Goal: Information Seeking & Learning: Learn about a topic

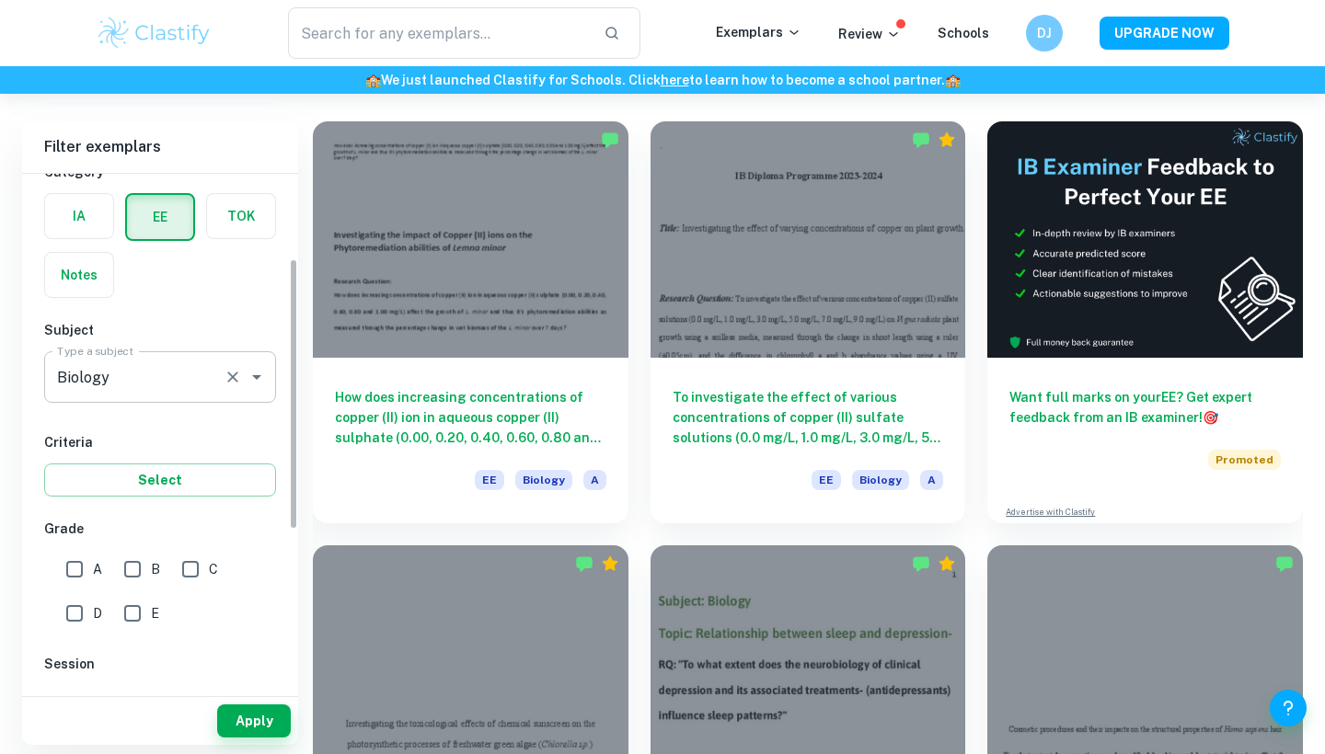
scroll to position [160, 0]
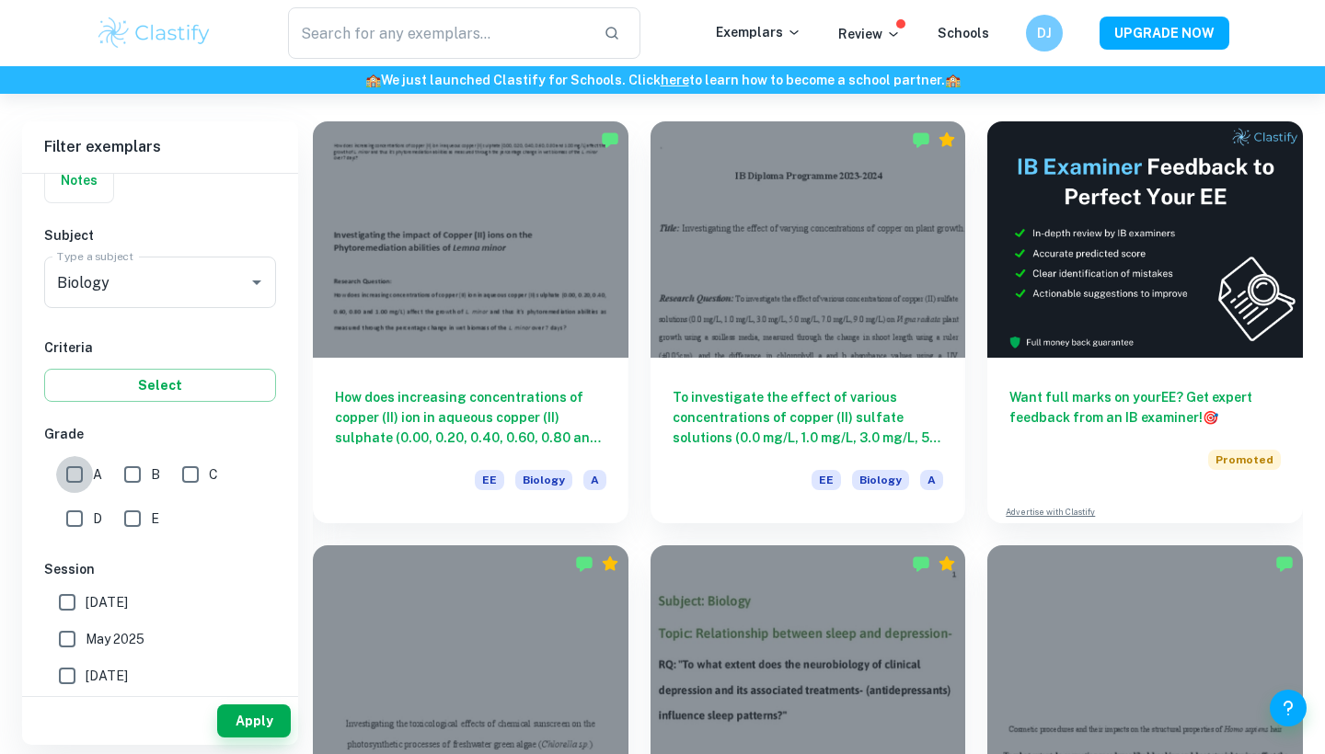
click at [76, 482] on input "A" at bounding box center [74, 474] width 37 height 37
checkbox input "true"
click at [263, 719] on button "Apply" at bounding box center [254, 721] width 74 height 33
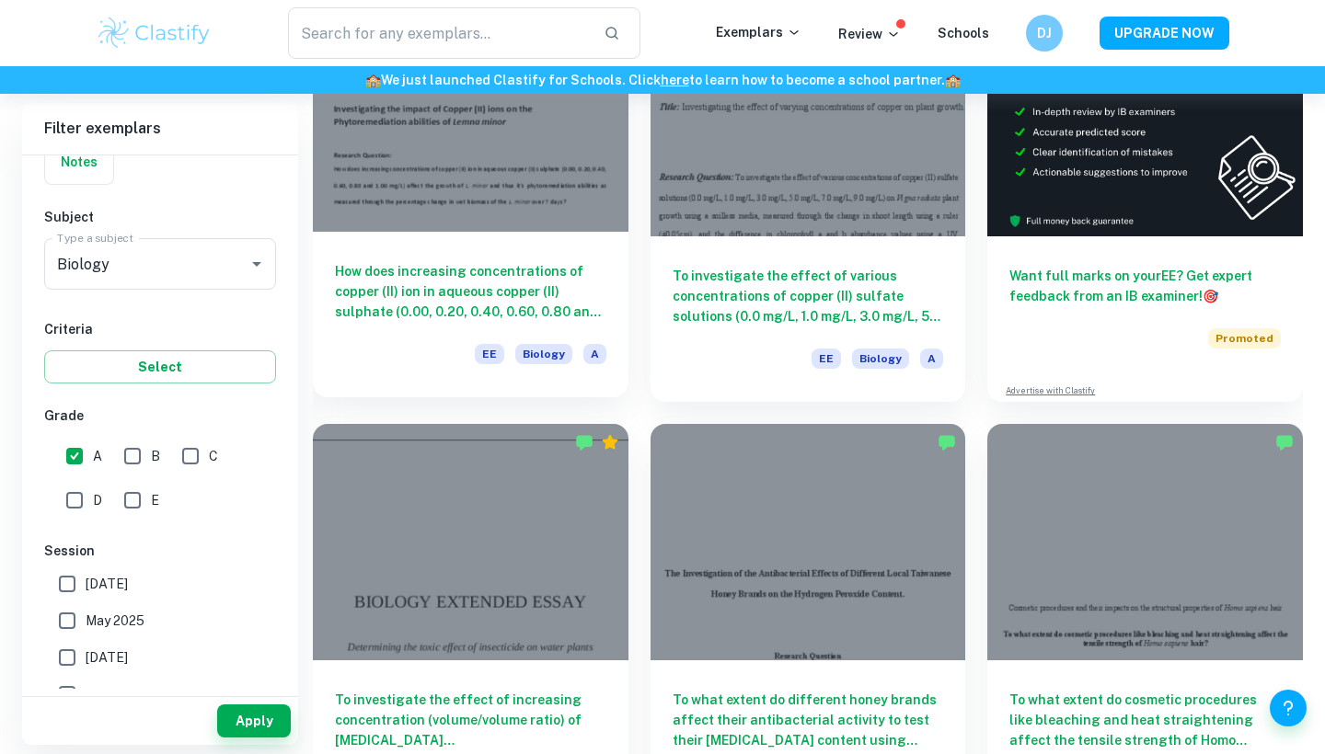
scroll to position [457, 0]
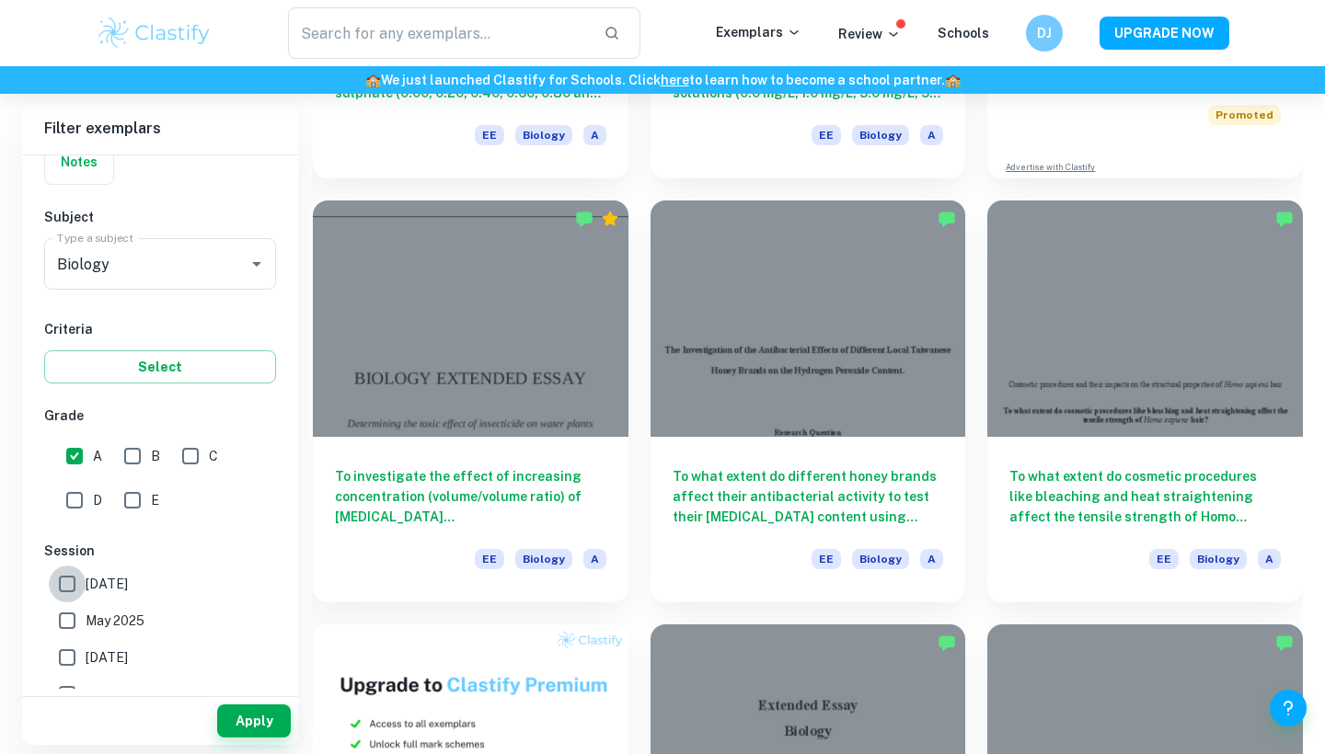
click at [76, 586] on input "[DATE]" at bounding box center [67, 584] width 37 height 37
click at [74, 583] on input "[DATE]" at bounding box center [67, 584] width 37 height 37
checkbox input "false"
click at [250, 709] on button "Apply" at bounding box center [254, 721] width 74 height 33
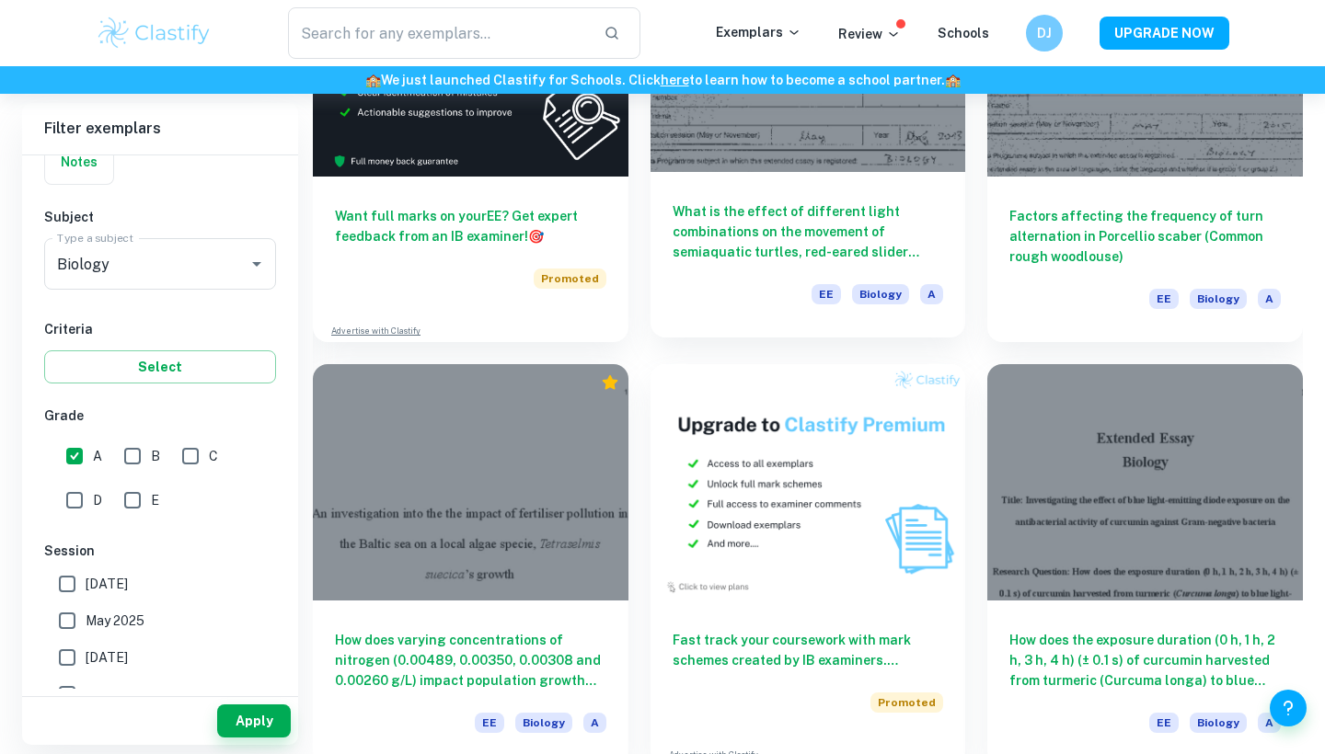
scroll to position [2859, 0]
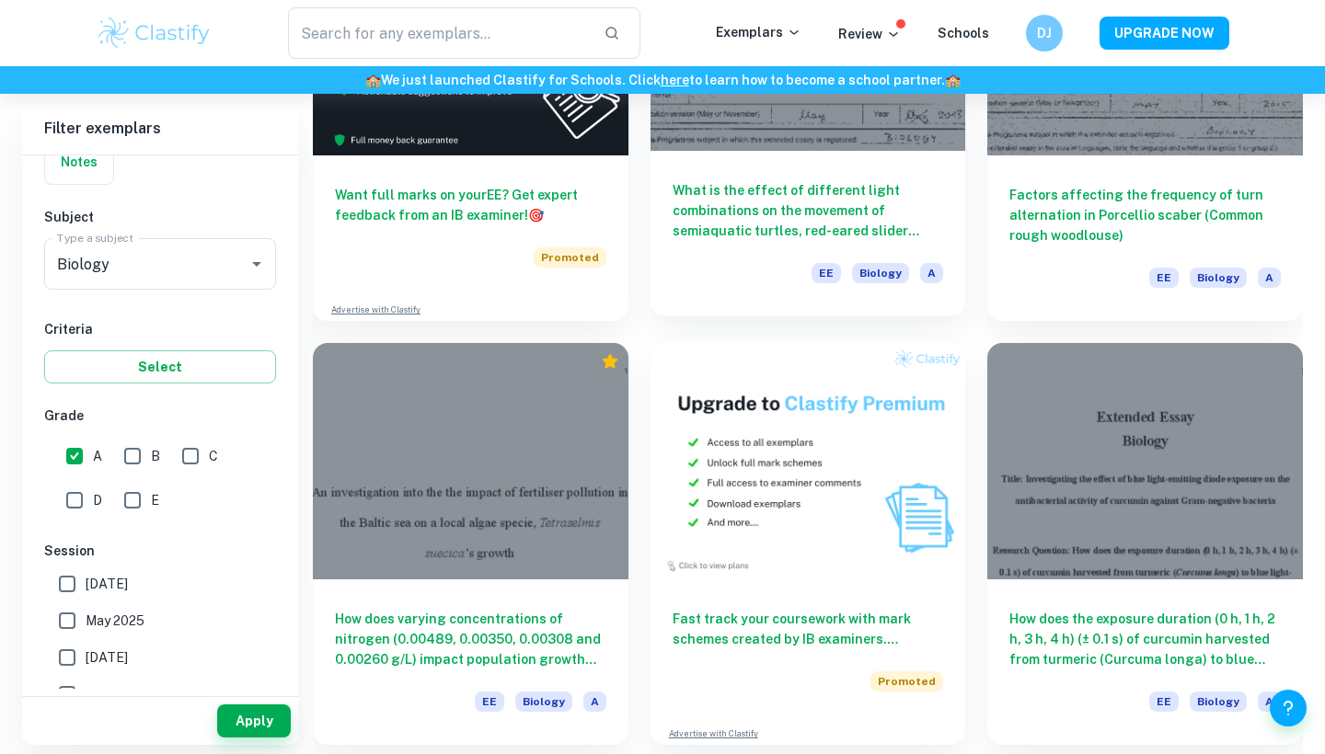
click at [752, 217] on h6 "What is the effect of different light combinations on the movement of semiaquat…" at bounding box center [807, 210] width 271 height 61
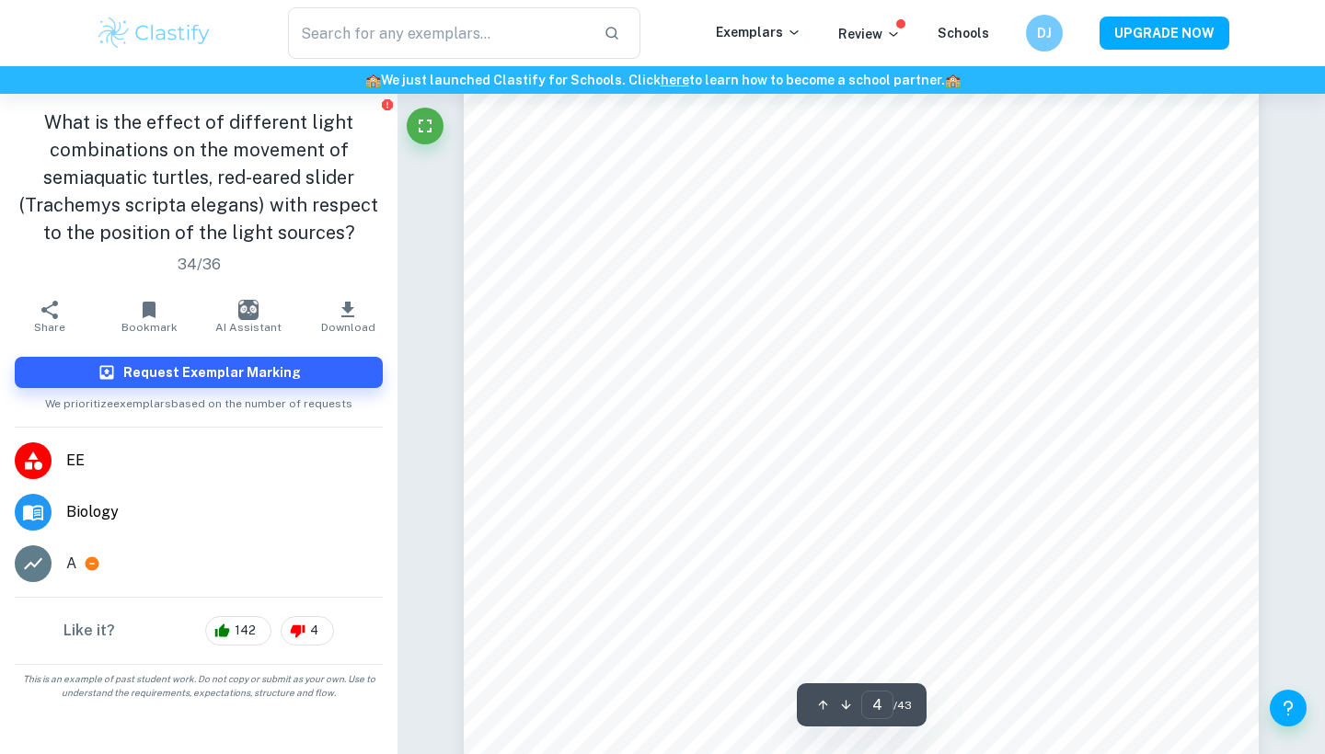
scroll to position [4216, 1]
type input "7"
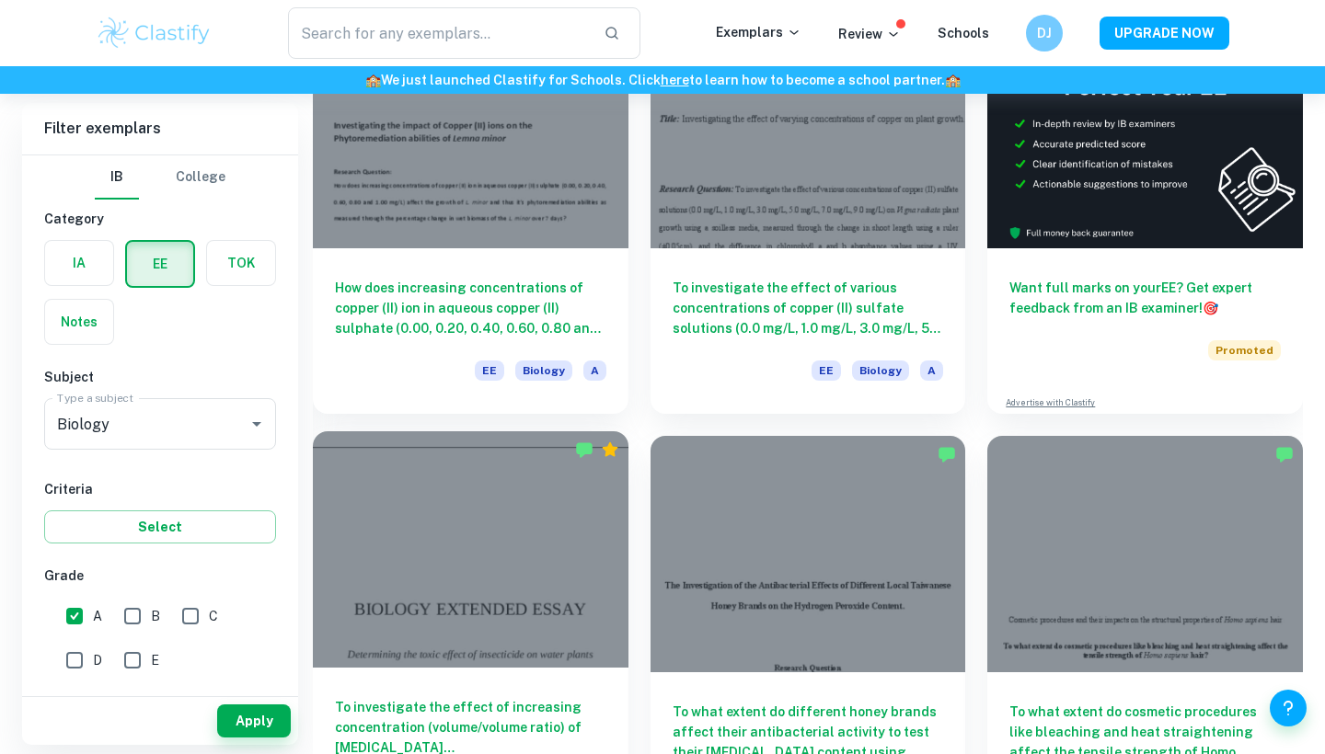
scroll to position [42, 0]
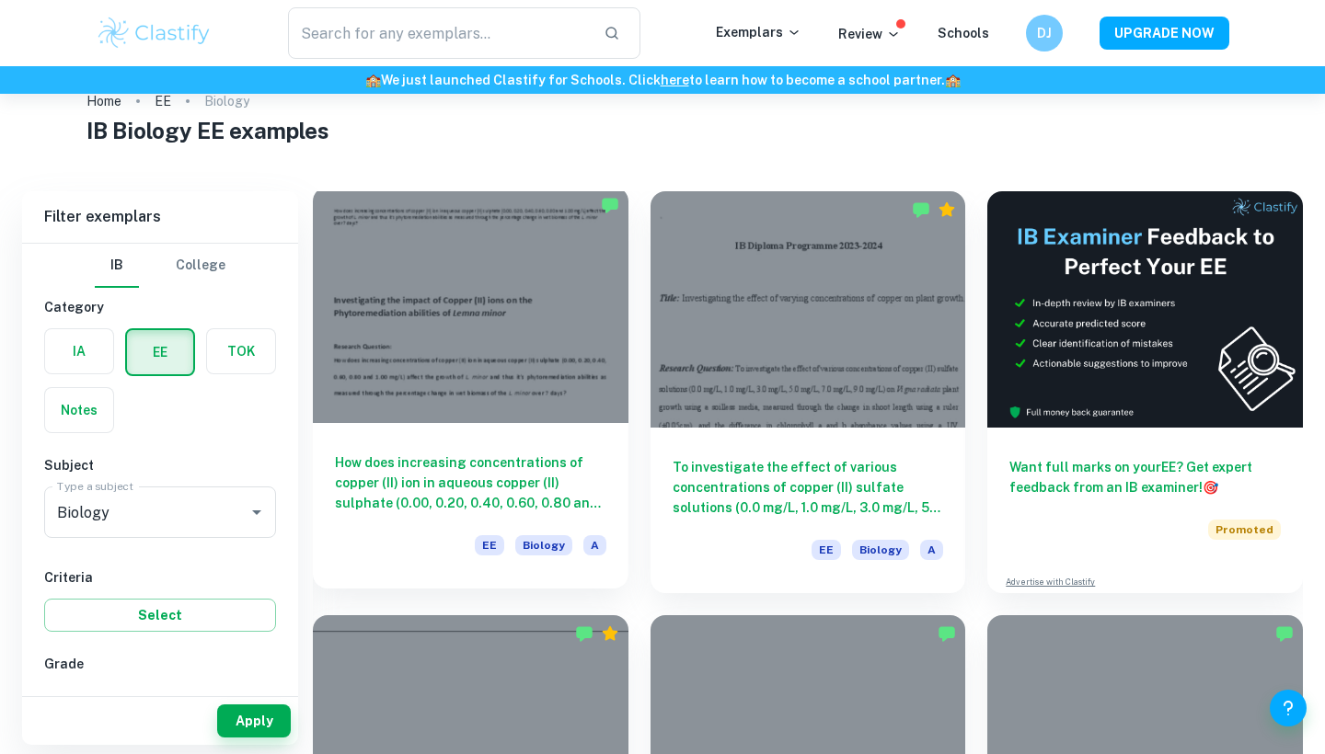
click at [537, 351] on div at bounding box center [471, 305] width 316 height 236
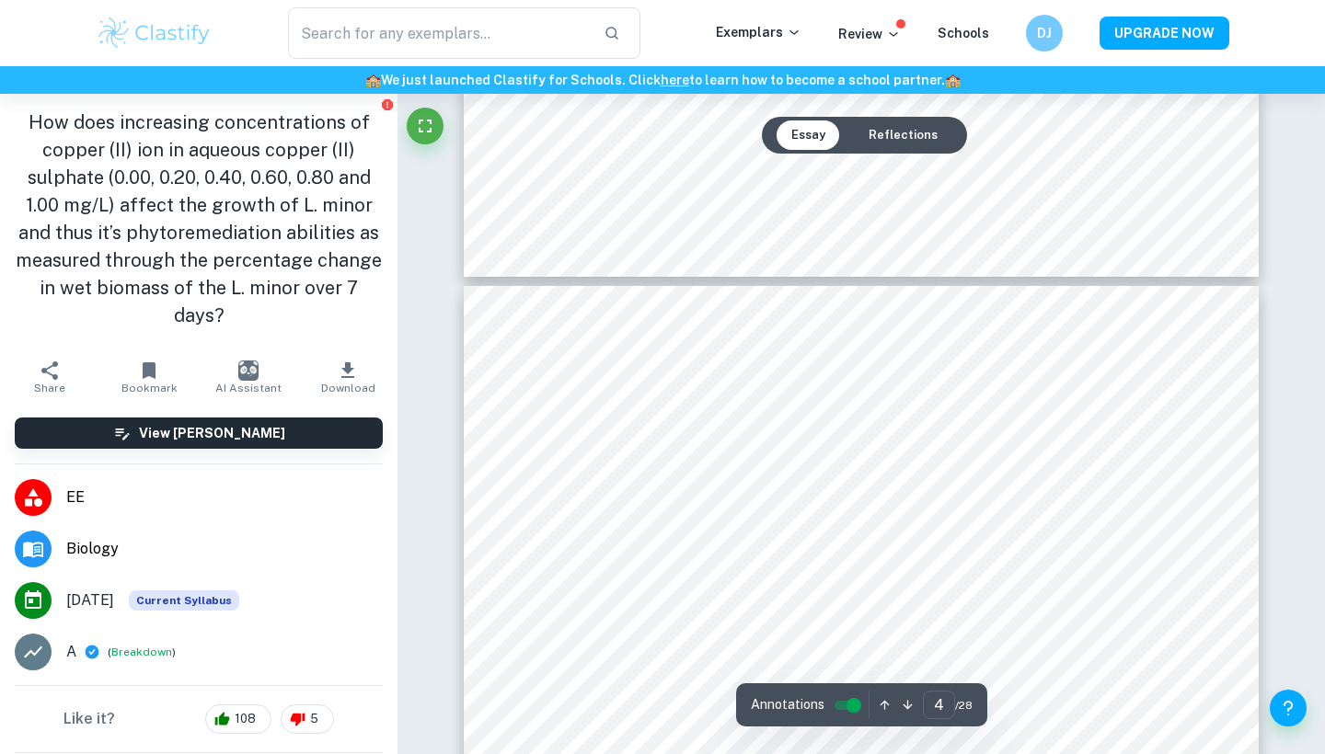
scroll to position [3194, 0]
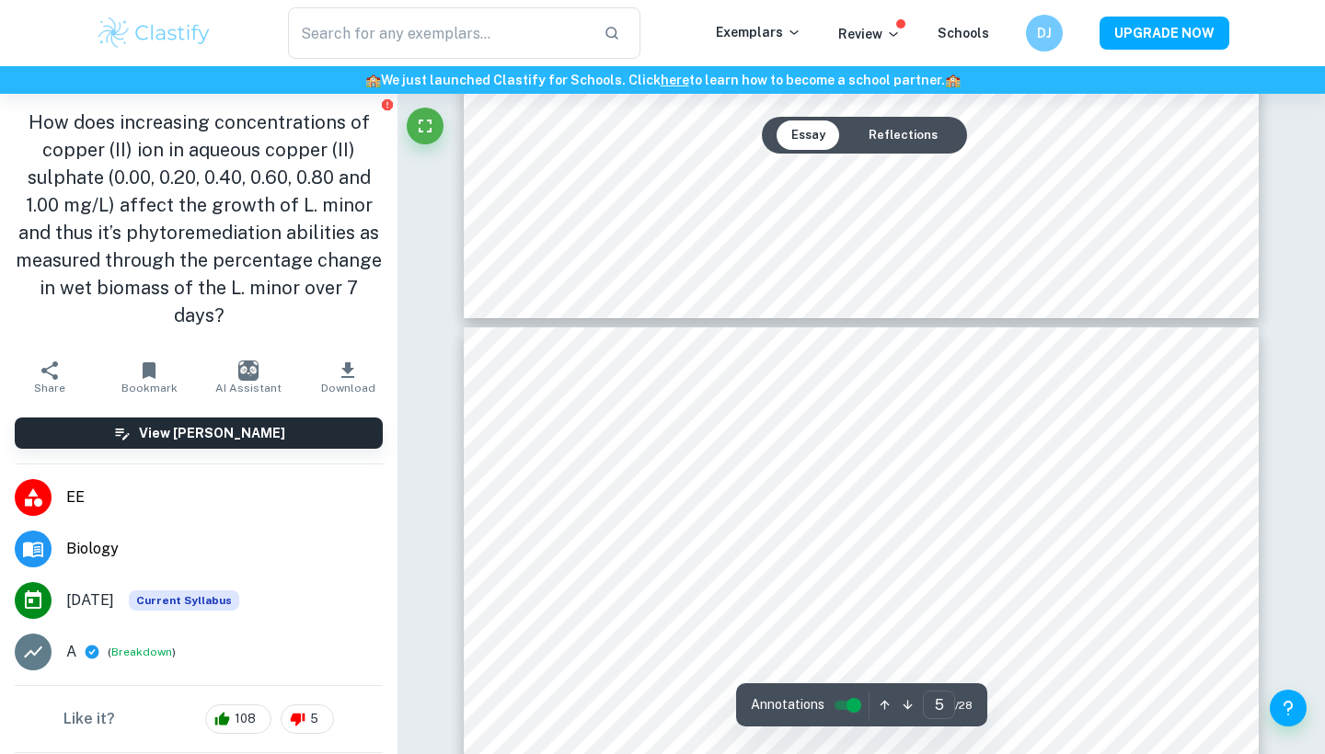
type input "6"
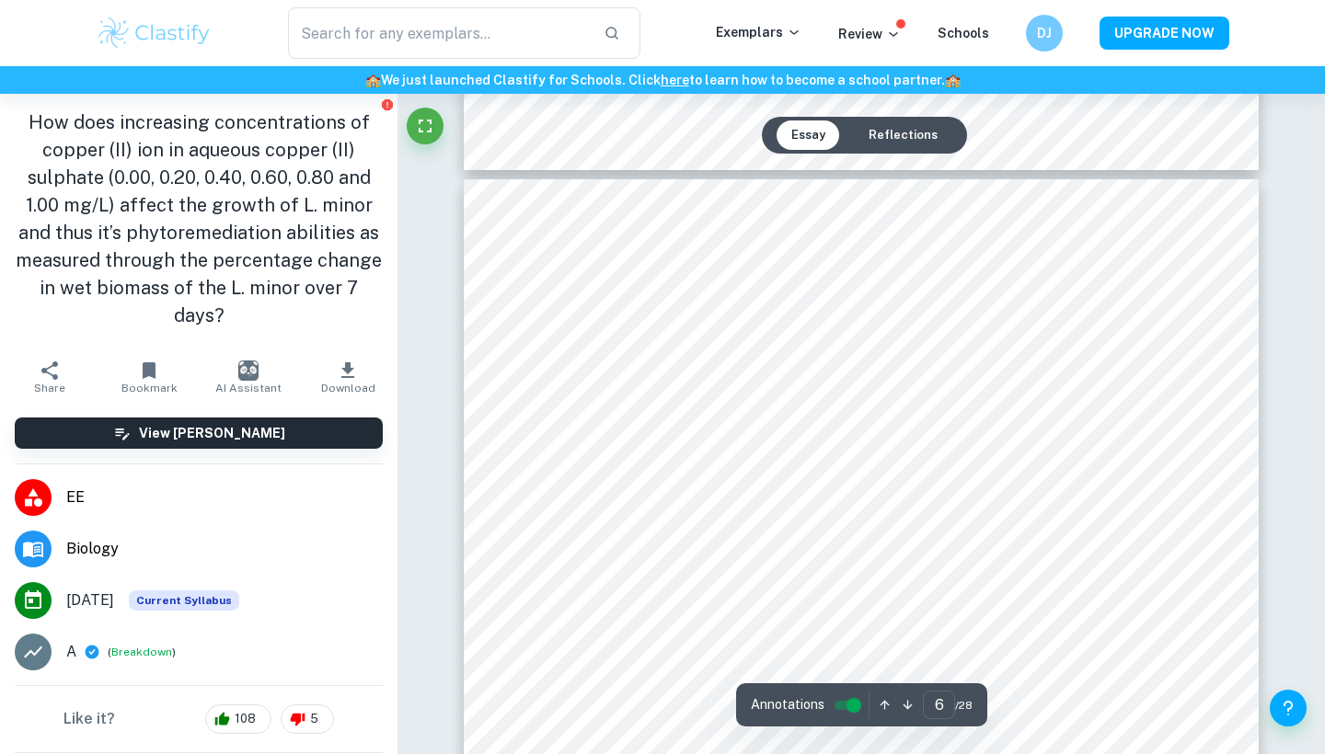
scroll to position [5216, 0]
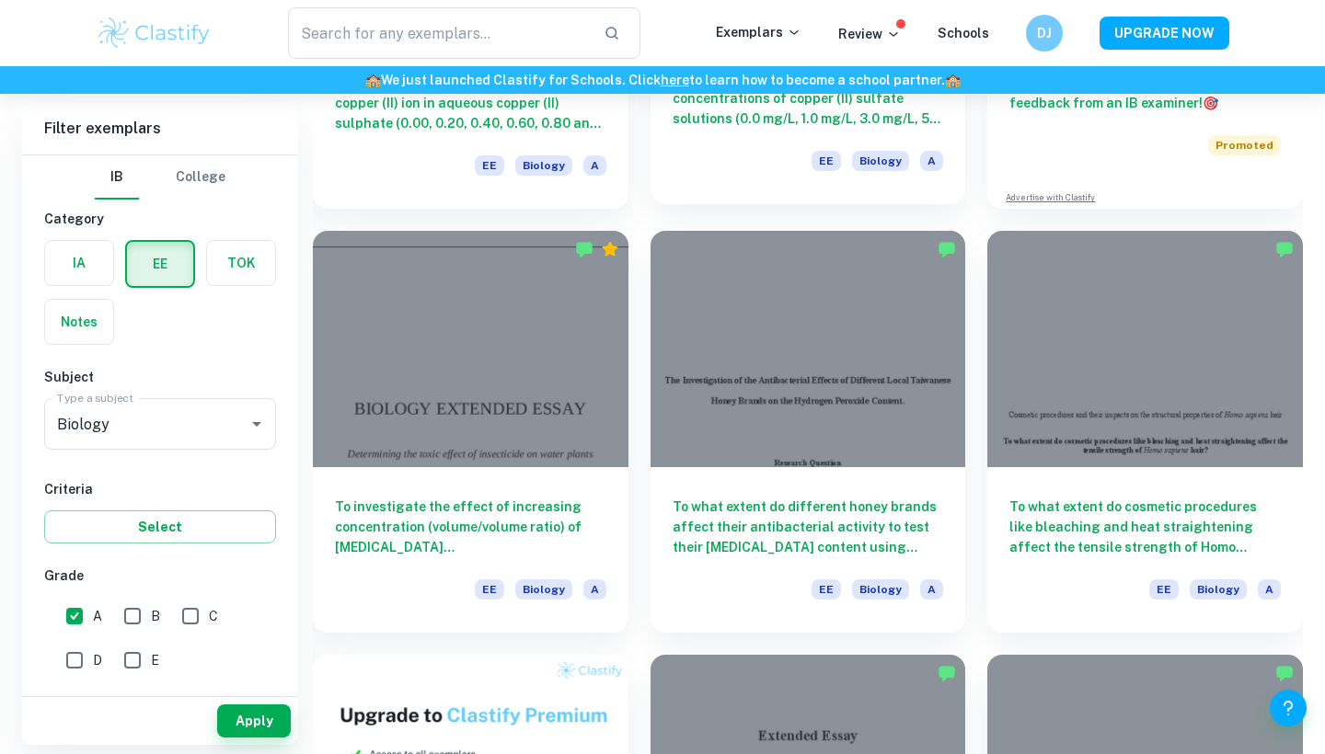
scroll to position [454, 0]
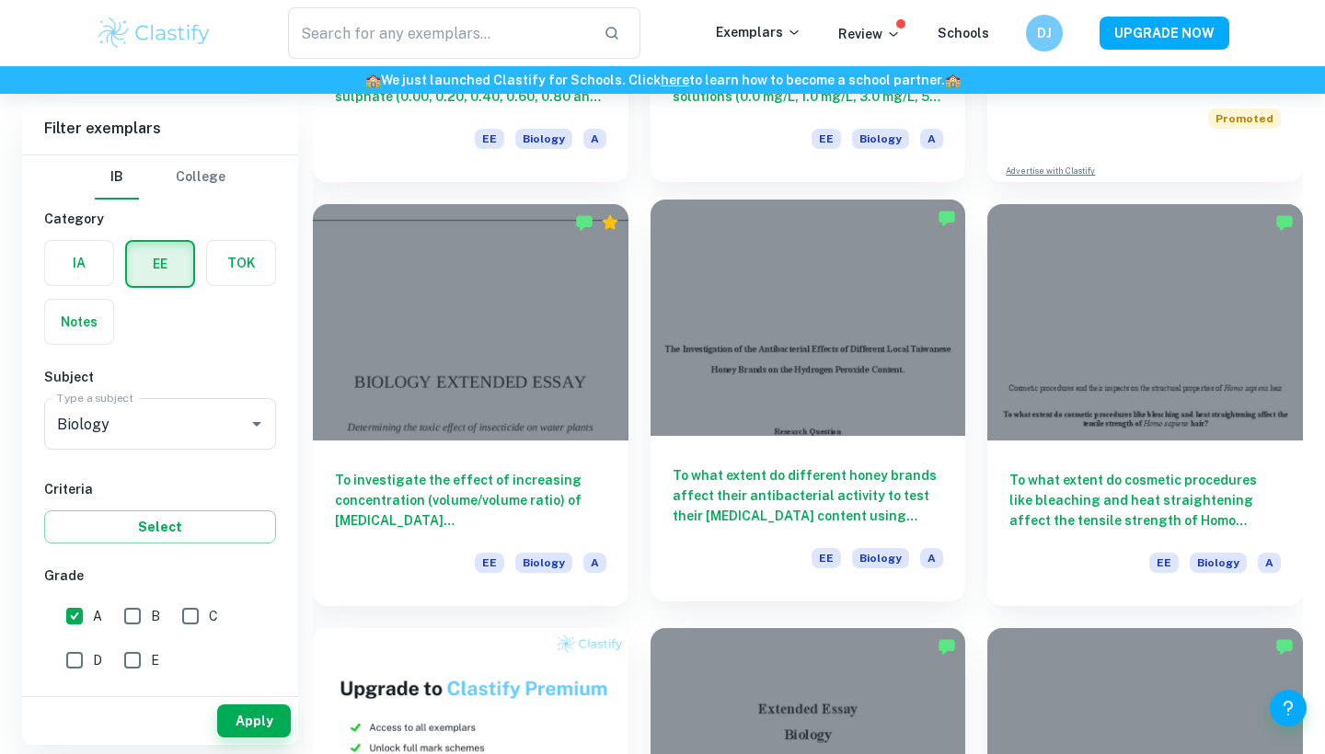
click at [868, 348] on div at bounding box center [808, 318] width 316 height 236
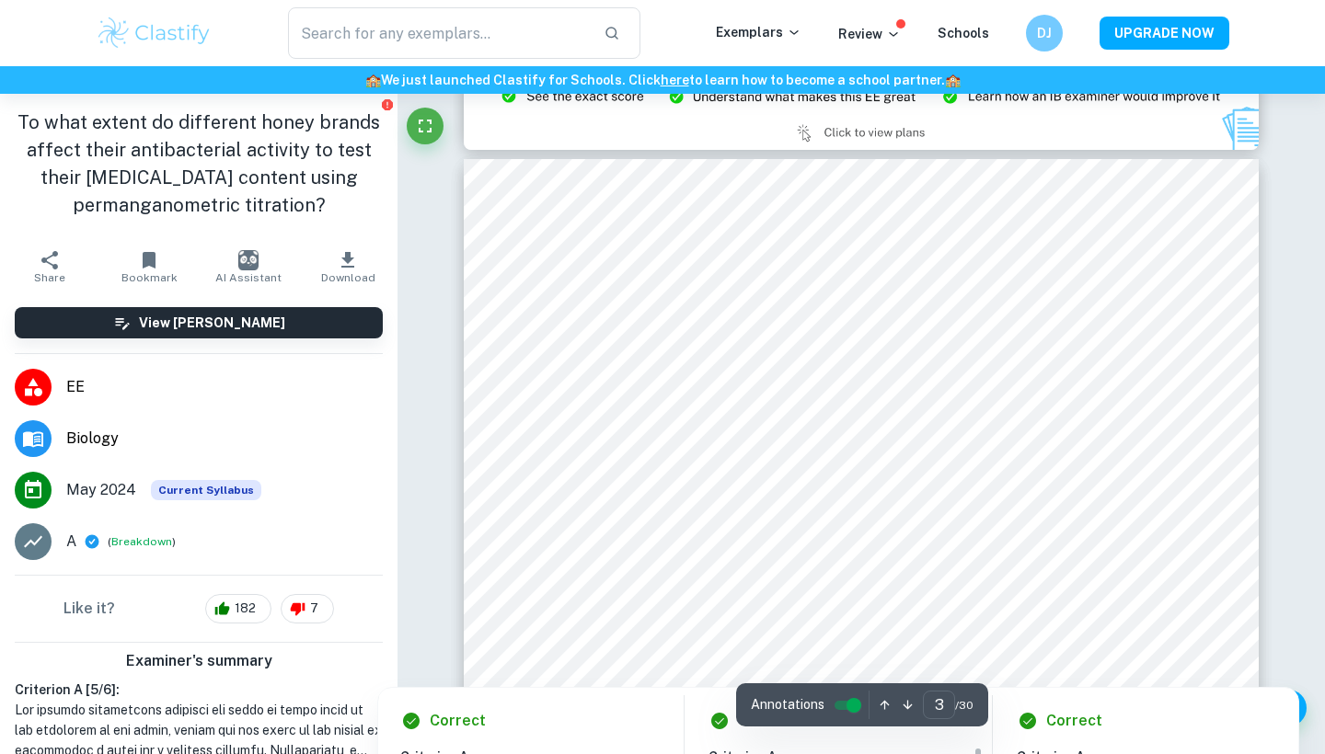
scroll to position [2395, 1]
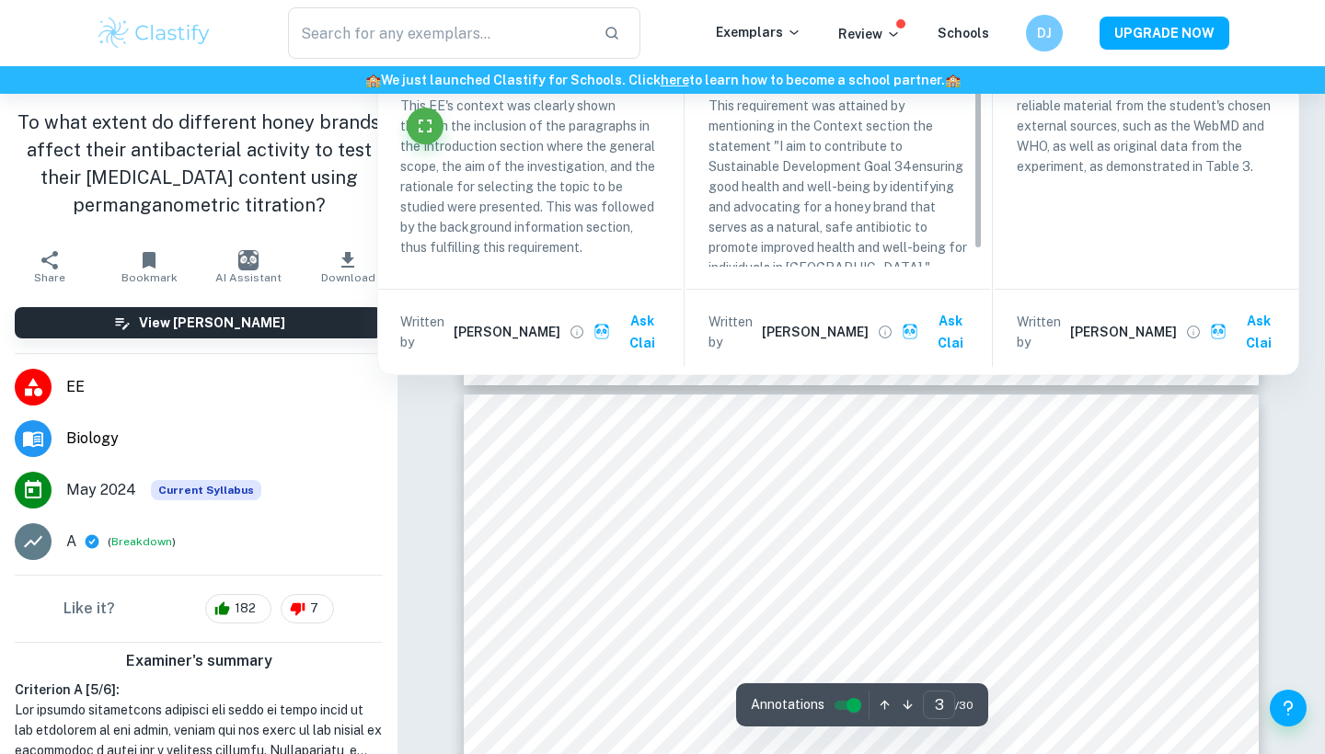
type input "4"
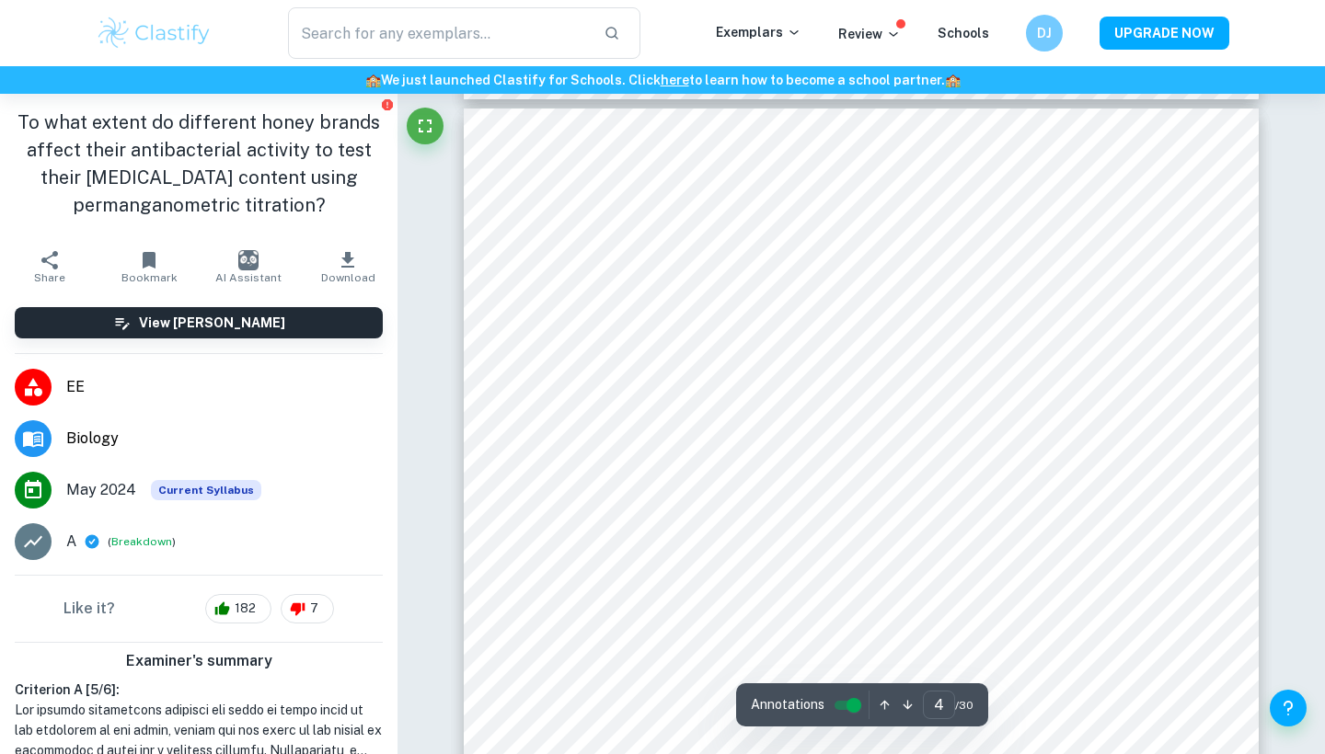
scroll to position [3375, 0]
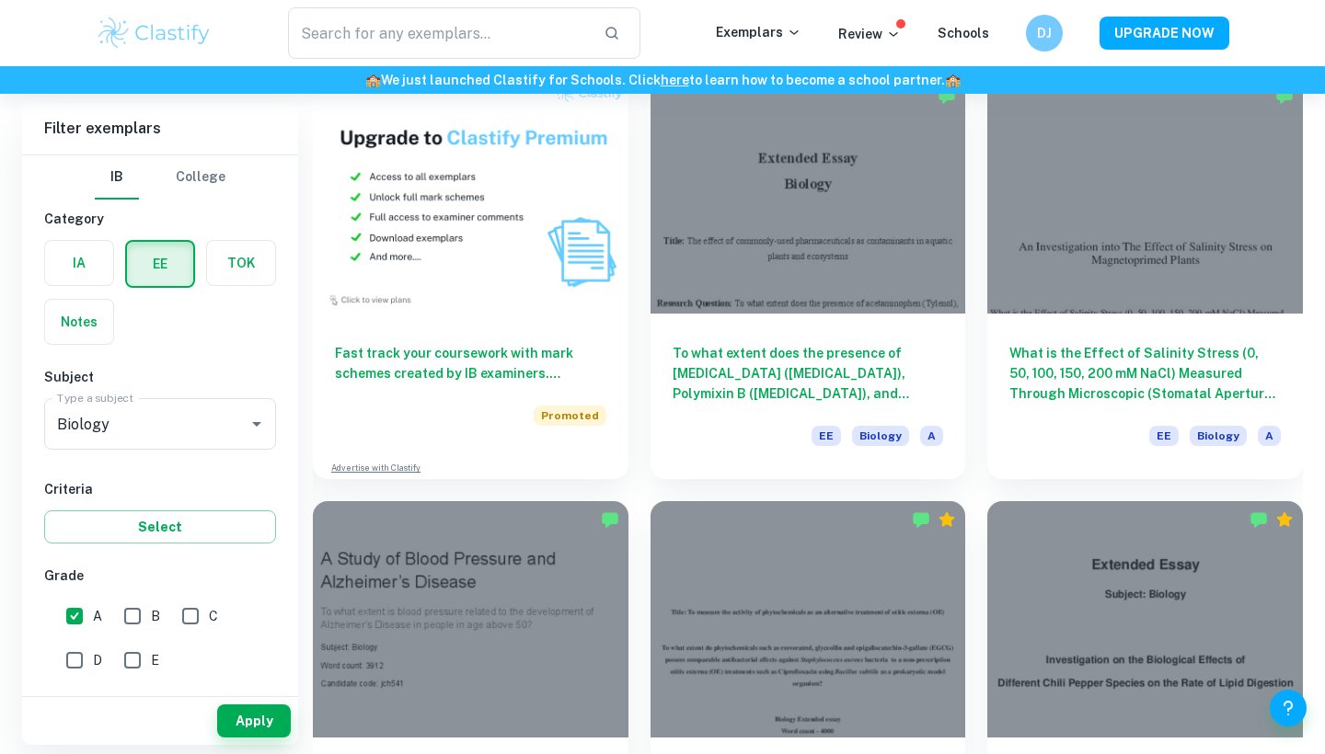
scroll to position [966, 0]
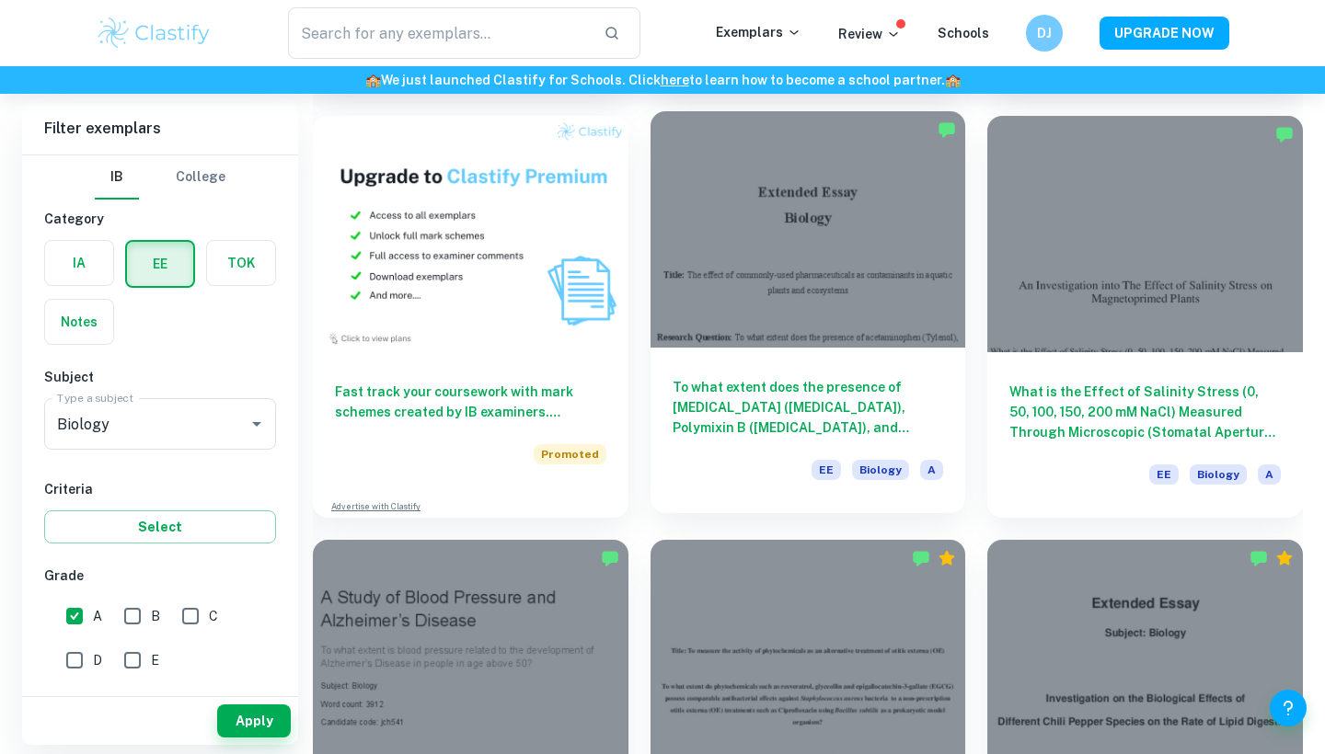
click at [846, 393] on h6 "To what extent does the presence of [MEDICAL_DATA] ([MEDICAL_DATA]), Polymixin …" at bounding box center [807, 407] width 271 height 61
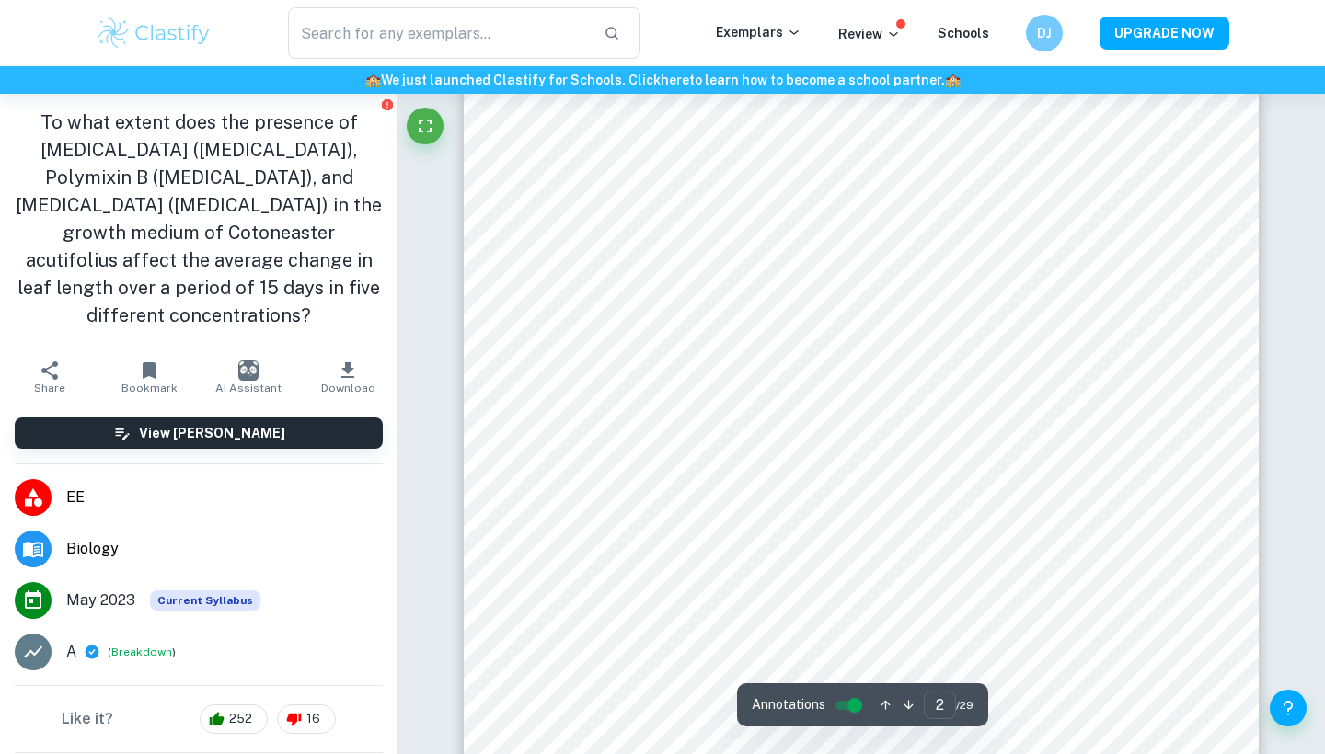
scroll to position [1289, 1]
type input "5"
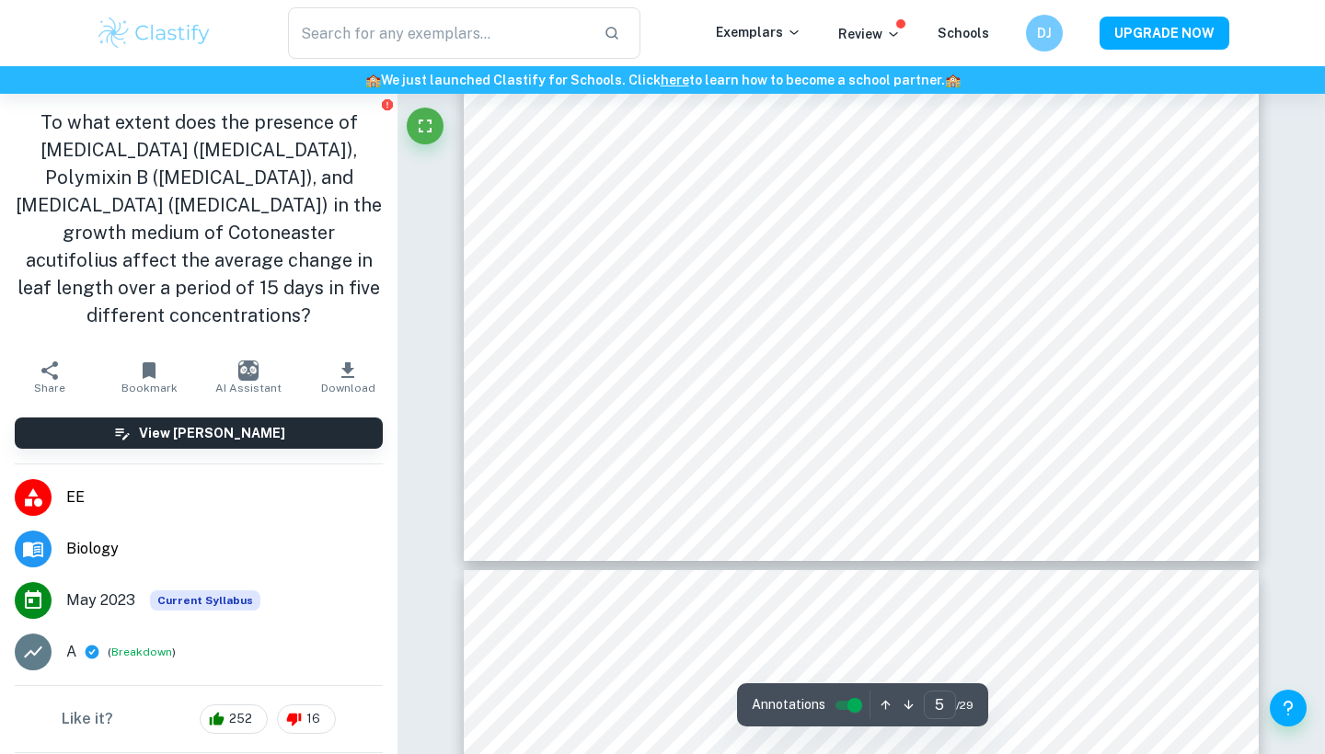
scroll to position [5074, 0]
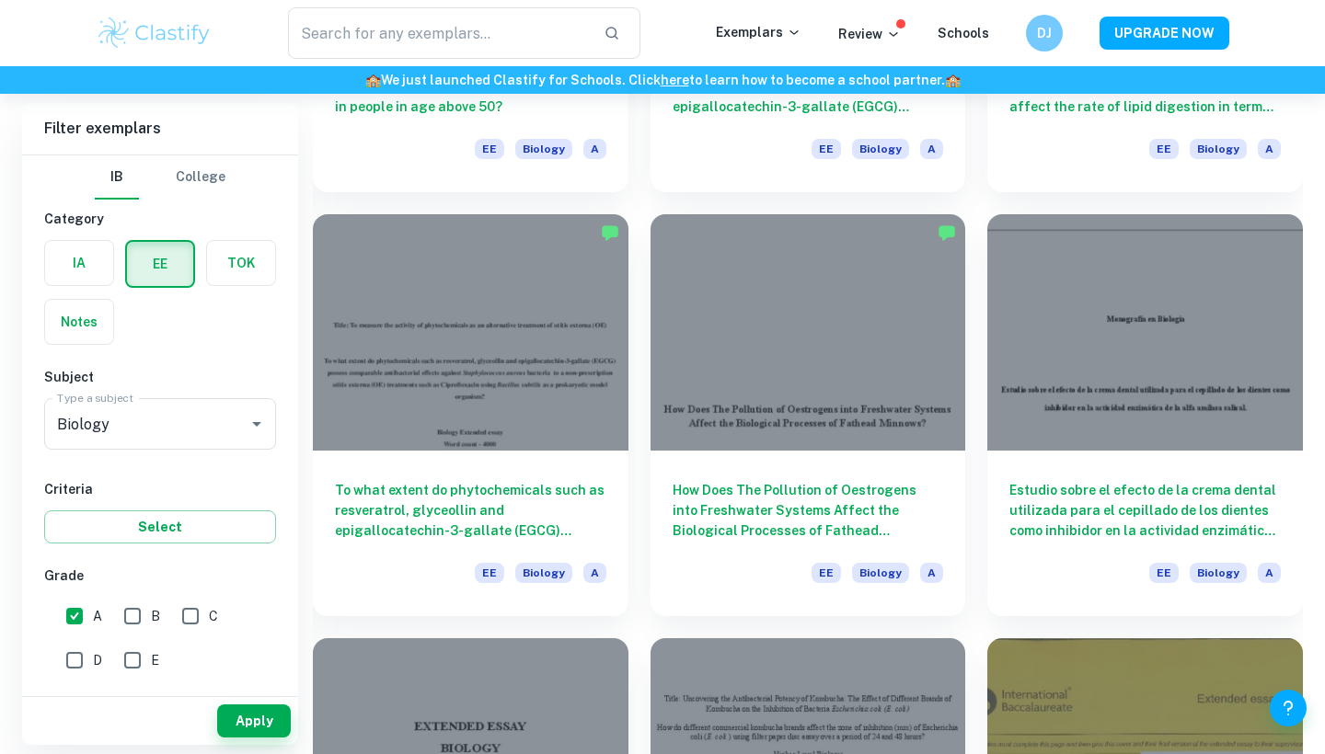
scroll to position [1687, 0]
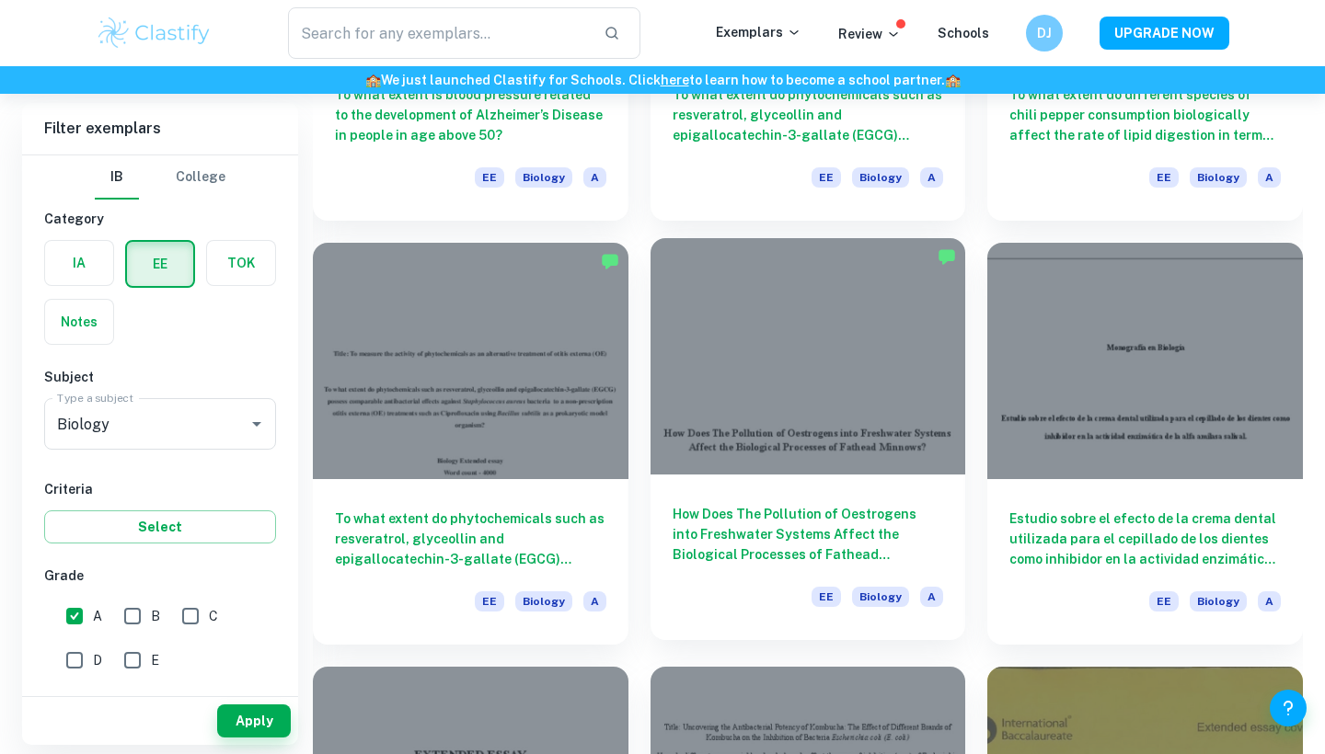
click at [770, 407] on div at bounding box center [808, 356] width 316 height 236
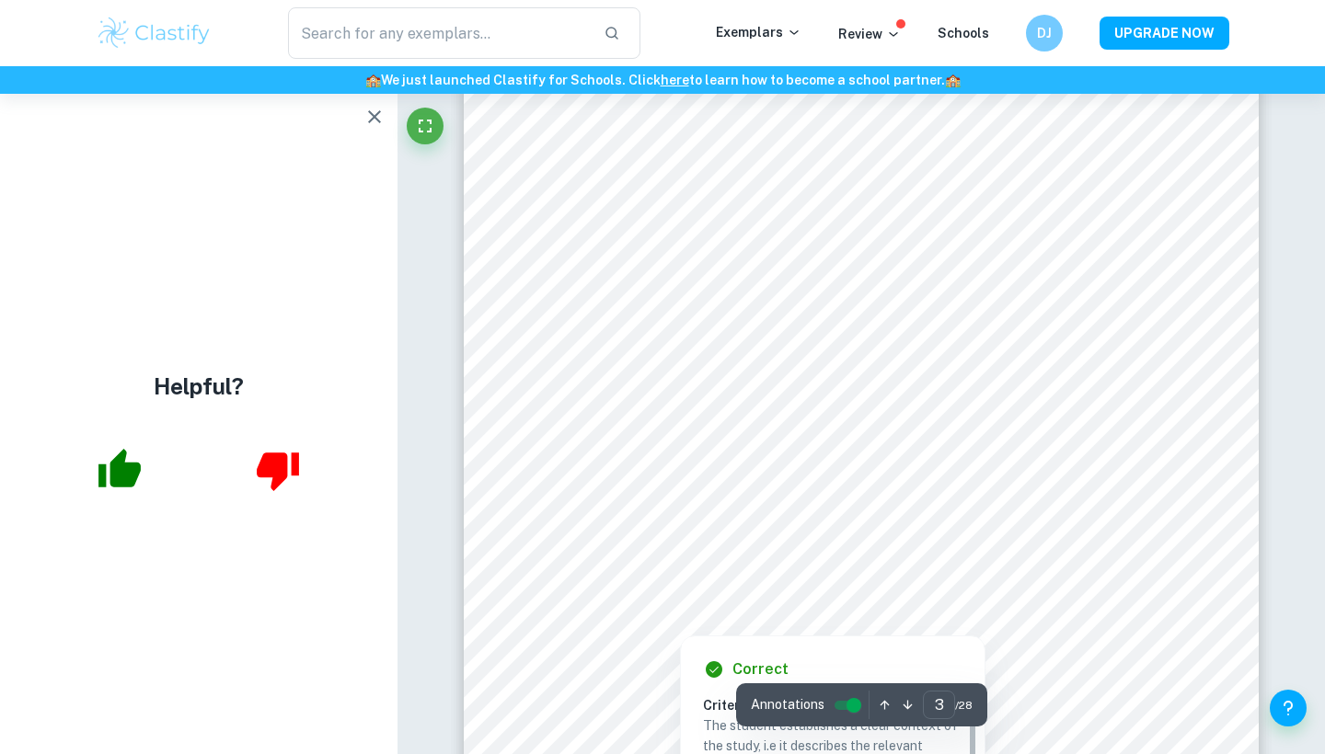
scroll to position [2701, 1]
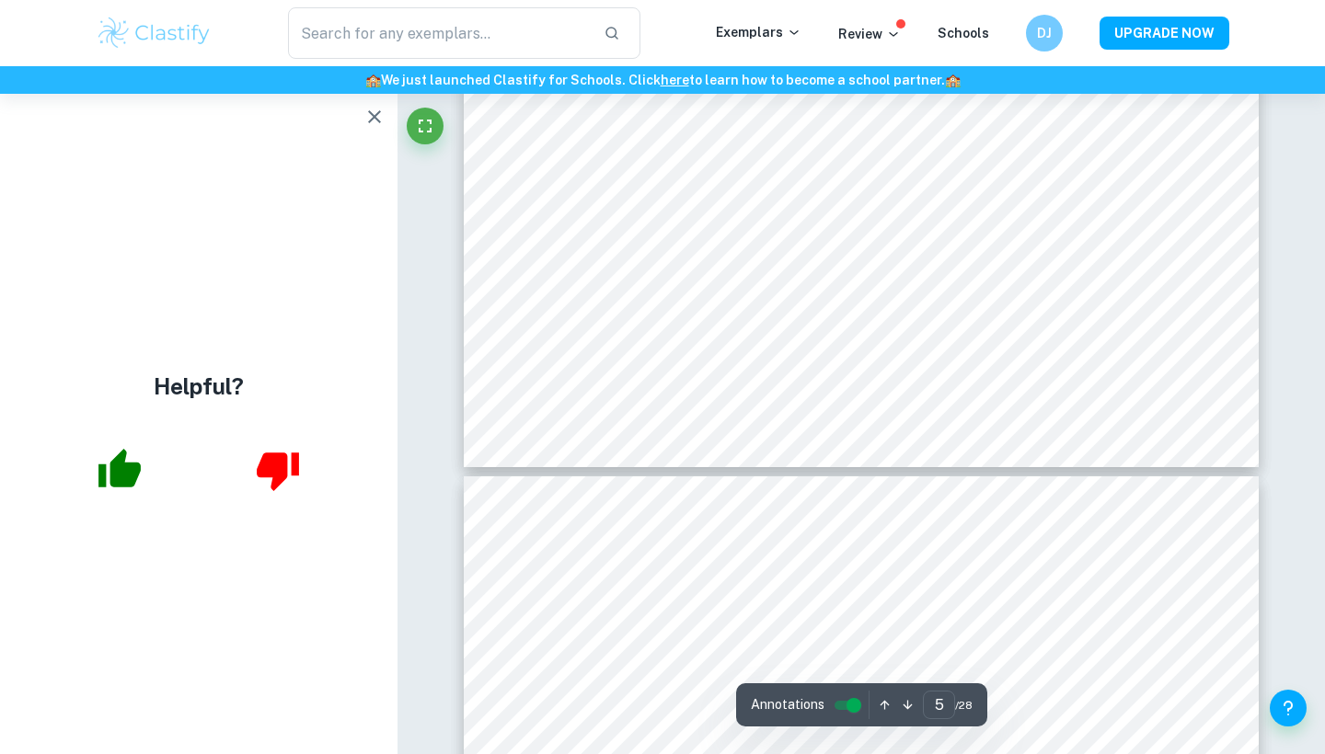
type input "6"
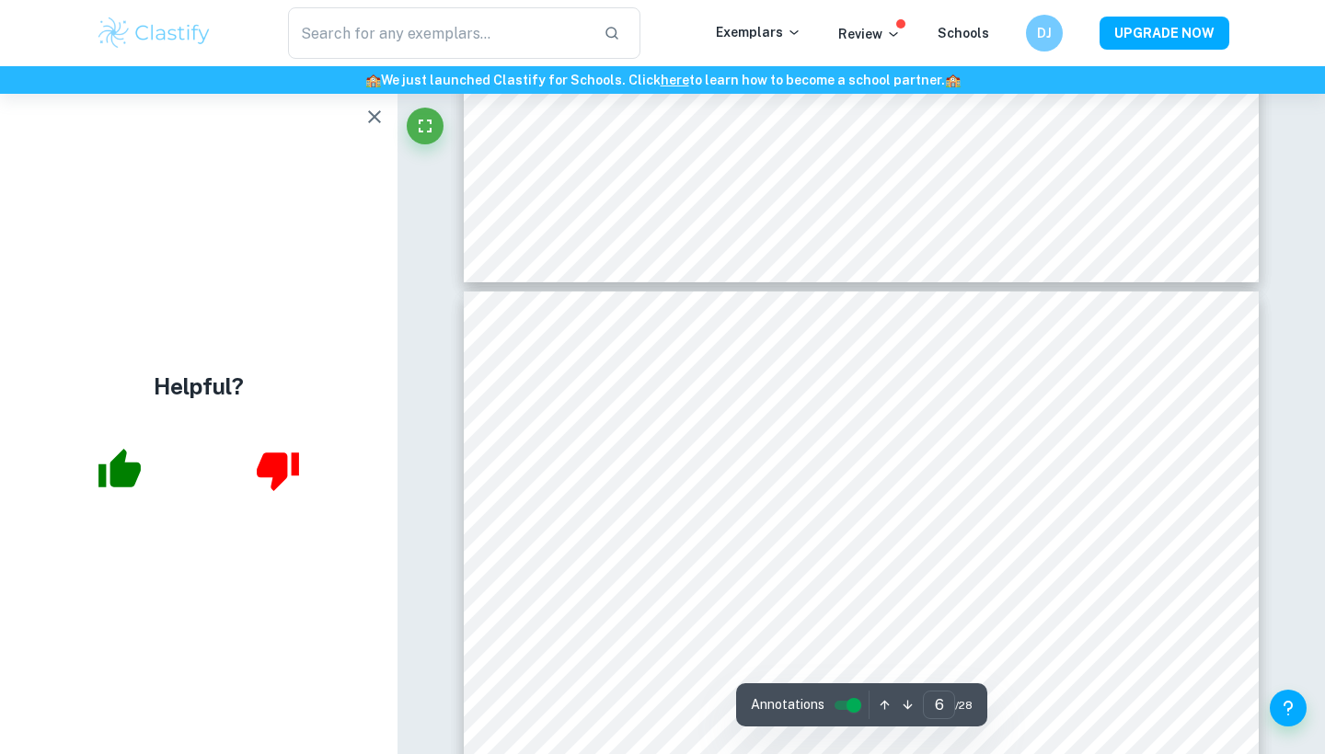
scroll to position [5734, 0]
